Goal: Obtain resource: Obtain resource

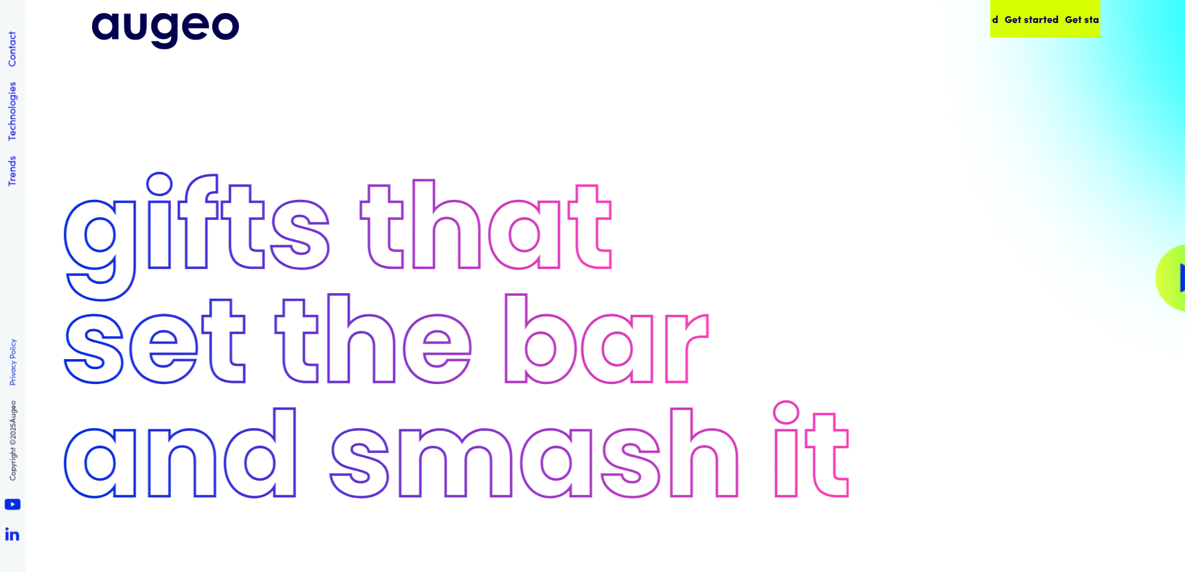
click at [1031, 31] on div "Get started Get started Get started Get started" at bounding box center [1045, 18] width 108 height 35
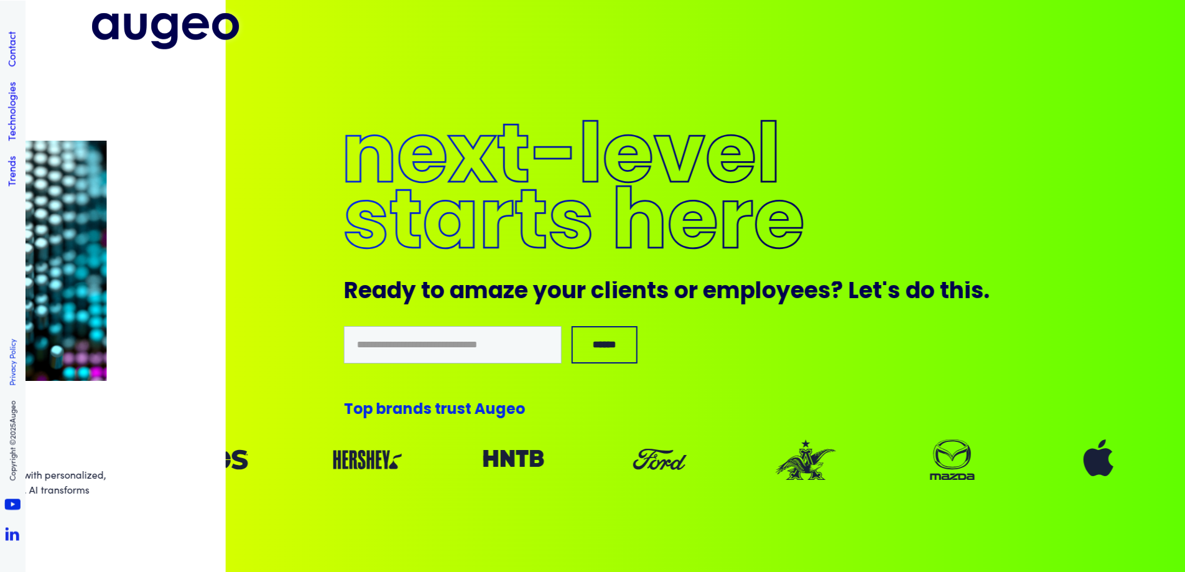
scroll to position [10521, 0]
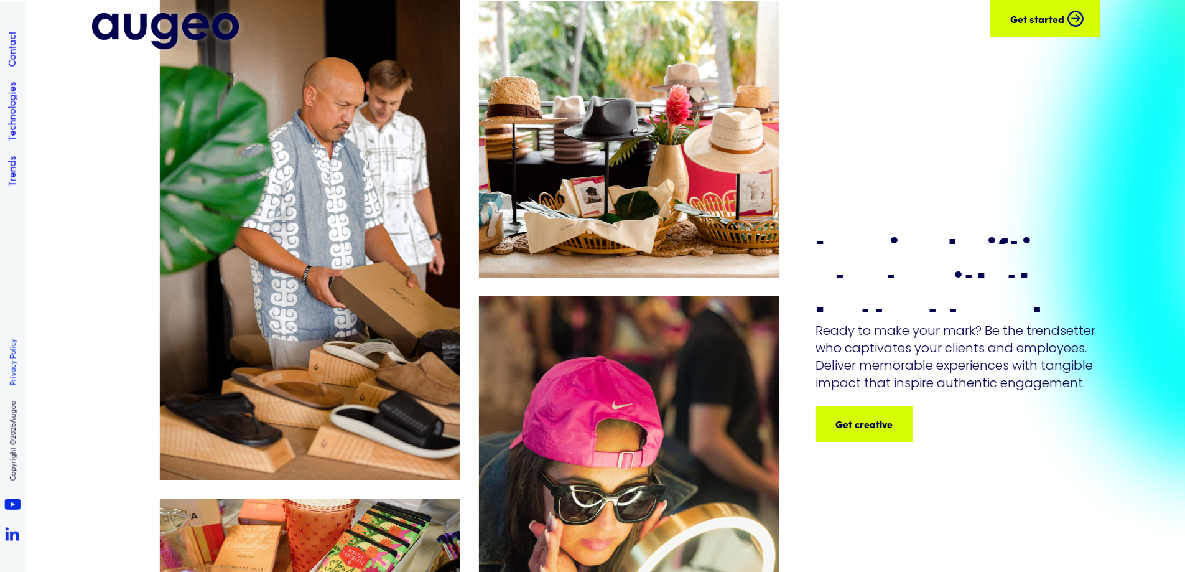
scroll to position [62, 0]
